Goal: Information Seeking & Learning: Find specific page/section

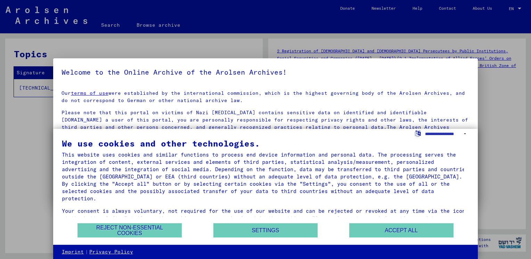
click at [222, 51] on div at bounding box center [265, 129] width 531 height 259
click at [409, 228] on button "Accept all" at bounding box center [401, 230] width 104 height 14
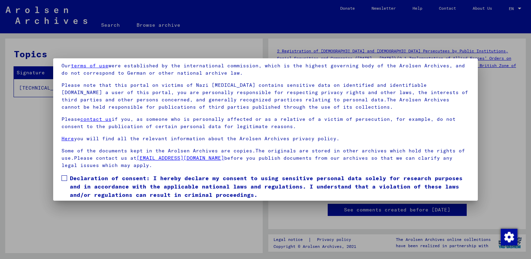
scroll to position [50, 0]
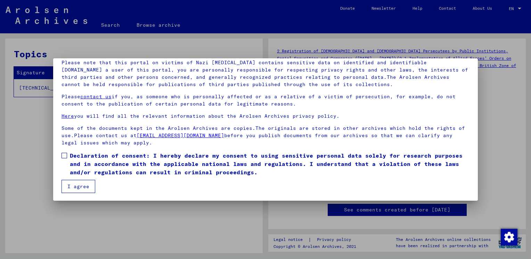
click at [66, 156] on span at bounding box center [65, 156] width 6 height 6
click at [77, 184] on button "I agree" at bounding box center [79, 186] width 34 height 13
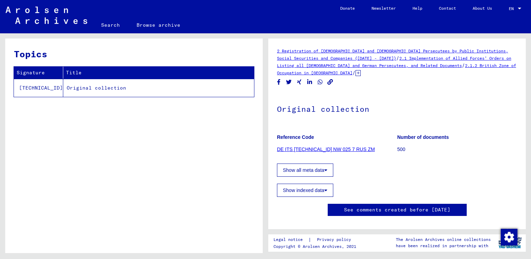
click at [328, 149] on link "DE ITS [TECHNICAL_ID] NW 025 7 RUS ZM" at bounding box center [326, 150] width 98 height 6
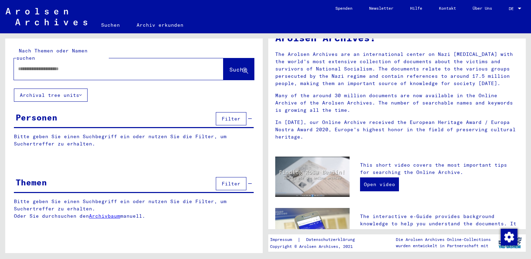
scroll to position [70, 0]
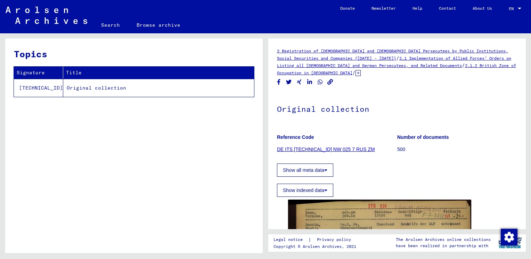
click at [84, 86] on td "Original collection" at bounding box center [158, 88] width 191 height 18
click at [84, 89] on td "Original collection" at bounding box center [158, 88] width 191 height 18
click at [160, 138] on div "Topics Signature Title [TECHNICAL_ID] Original collection" at bounding box center [134, 149] width 258 height 220
